Goal: Navigation & Orientation: Understand site structure

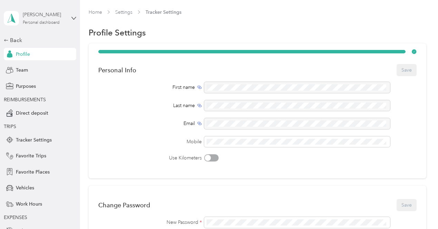
click at [39, 23] on div "Personal dashboard" at bounding box center [41, 23] width 37 height 4
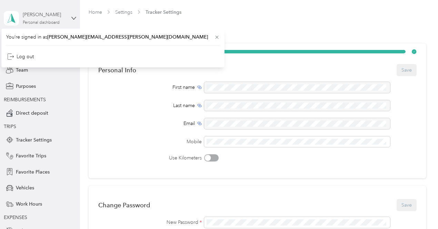
click at [39, 23] on div "Personal dashboard" at bounding box center [41, 23] width 37 height 4
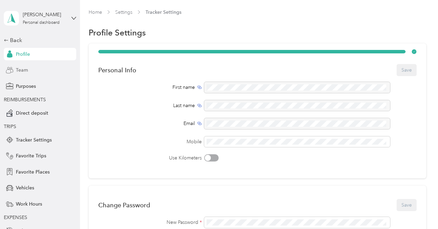
click at [21, 70] on span "Team" at bounding box center [22, 70] width 12 height 7
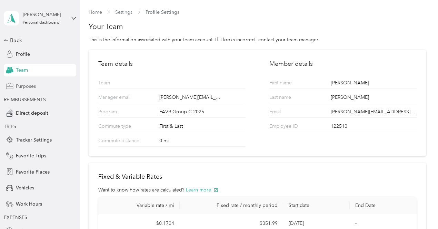
click at [22, 85] on span "Purposes" at bounding box center [26, 86] width 20 height 7
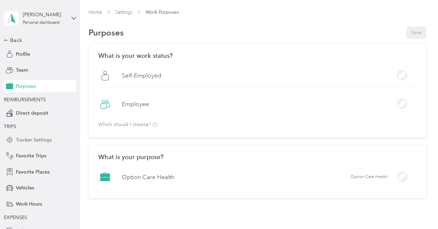
scroll to position [52, 0]
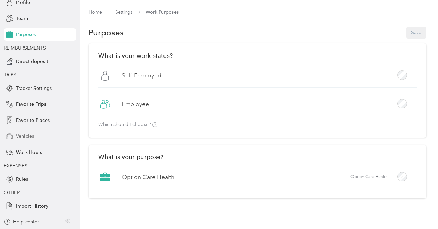
click at [23, 138] on span "Vehicles" at bounding box center [25, 136] width 18 height 7
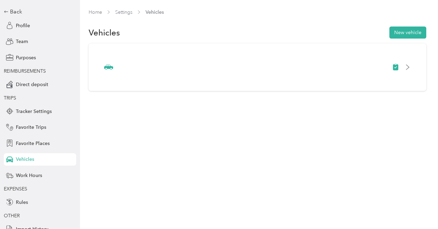
scroll to position [52, 0]
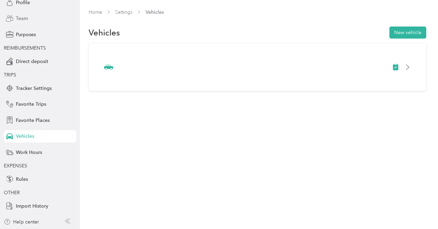
click at [17, 18] on span "Team" at bounding box center [22, 18] width 12 height 7
